Goal: Use online tool/utility: Utilize a website feature to perform a specific function

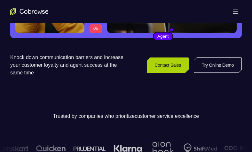
scroll to position [128, 0]
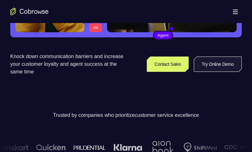
click at [225, 67] on link "Try Online Demo" at bounding box center [218, 64] width 48 height 15
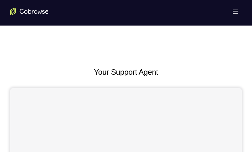
scroll to position [307, 0]
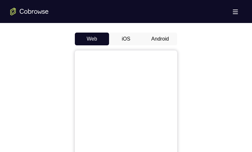
click at [162, 42] on button "Android" at bounding box center [160, 39] width 34 height 13
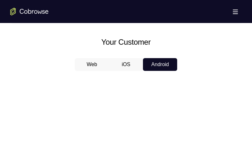
scroll to position [332, 0]
